Goal: Transaction & Acquisition: Purchase product/service

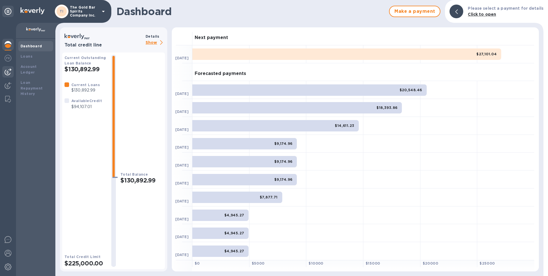
click at [6, 71] on img at bounding box center [8, 72] width 7 height 7
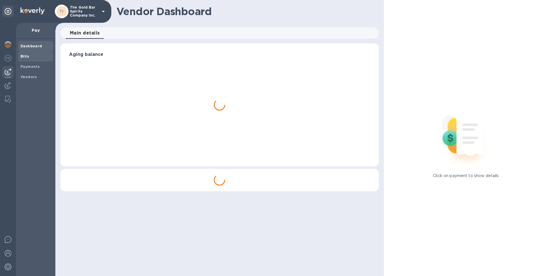
click at [36, 55] on span "Bills" at bounding box center [36, 57] width 30 height 6
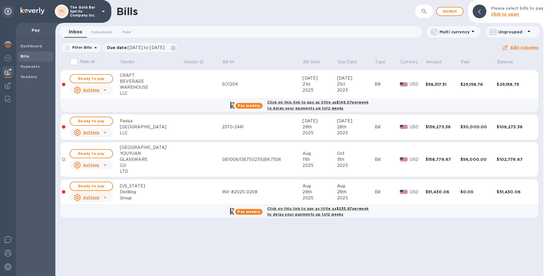
click at [99, 185] on span "Ready to pay" at bounding box center [91, 186] width 33 height 7
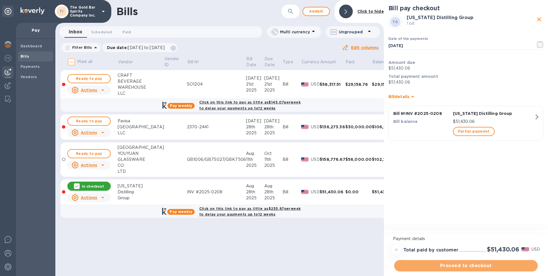
click at [446, 265] on span "Proceed to checkout" at bounding box center [466, 266] width 135 height 7
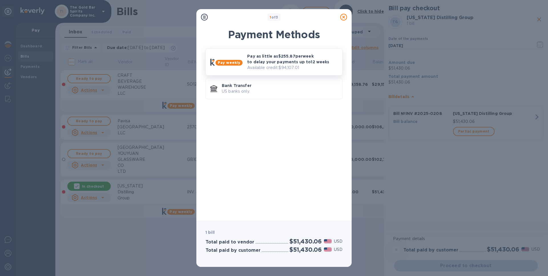
click at [277, 61] on p "Pay as little as $255.87 per week to delay your payments up to 12 weeks" at bounding box center [292, 58] width 91 height 11
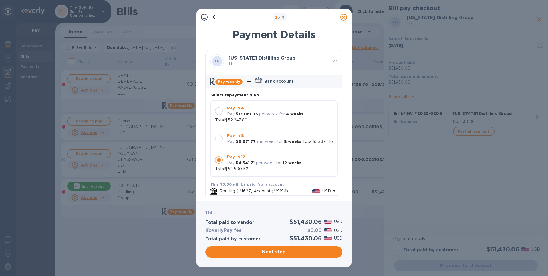
scroll to position [5, 0]
click at [276, 255] on span "Next step" at bounding box center [274, 252] width 128 height 7
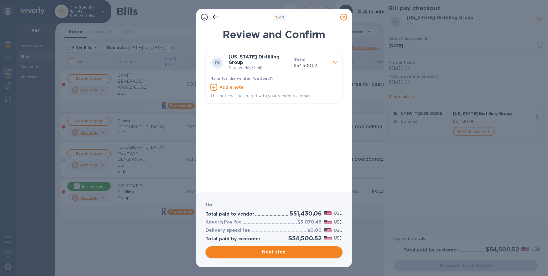
click at [270, 255] on span "Next step" at bounding box center [274, 252] width 128 height 7
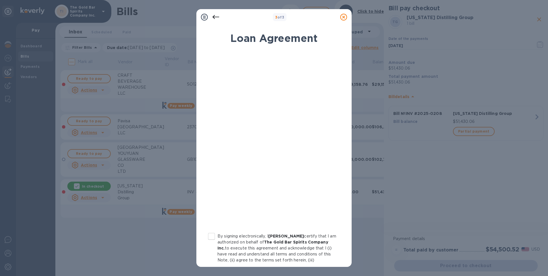
scroll to position [49, 0]
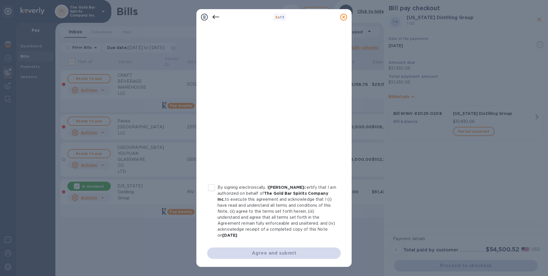
click at [212, 190] on input "By signing electronically, I [PERSON_NAME] certify that I am authorized on beha…" at bounding box center [212, 188] width 12 height 12
checkbox input "true"
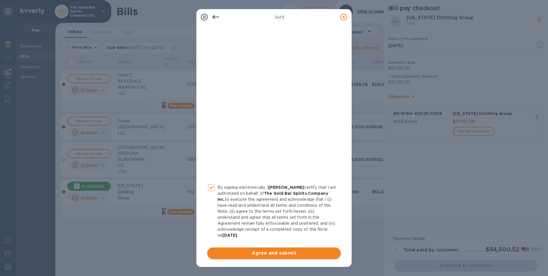
click at [276, 258] on button "Agree and submit" at bounding box center [274, 253] width 134 height 11
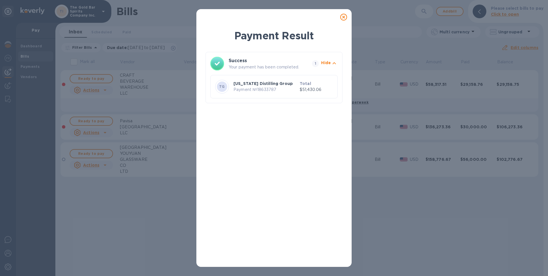
click at [344, 17] on icon at bounding box center [343, 17] width 7 height 7
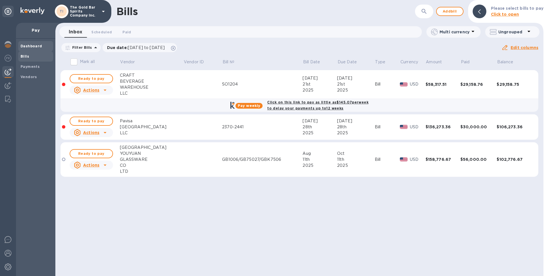
click at [41, 48] on span "Dashboard" at bounding box center [36, 46] width 30 height 6
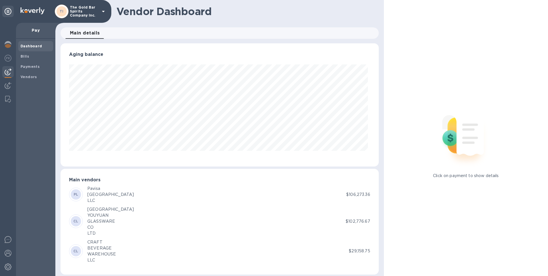
scroll to position [123, 316]
click at [7, 46] on img at bounding box center [8, 44] width 7 height 7
